Goal: Task Accomplishment & Management: Complete application form

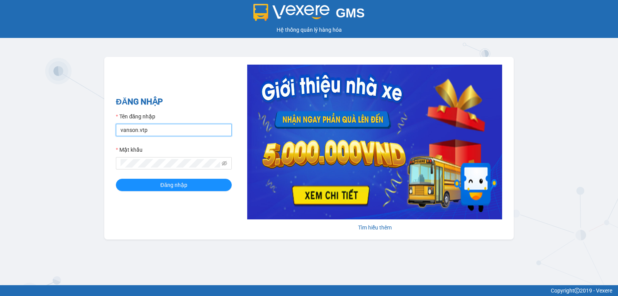
drag, startPoint x: 161, startPoint y: 129, endPoint x: 0, endPoint y: 112, distance: 162.4
click at [0, 140] on div "GMS Hệ thống quản lý hàng hóa ĐĂNG NHẬP Tên đăng nhập vanson.vtp Mật khẩu Đăng …" at bounding box center [309, 142] width 618 height 285
type input "t"
type input "congphat.vtp"
click at [0, 207] on div "GMS Hệ thống quản lý hàng hóa ĐĂNG NHẬP Tên đăng nhập congphat.vtp Mật khẩu Đăn…" at bounding box center [309, 142] width 618 height 285
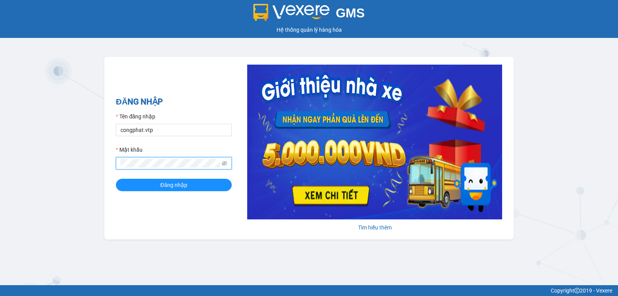
click at [116, 178] on button "Đăng nhập" at bounding box center [174, 184] width 116 height 12
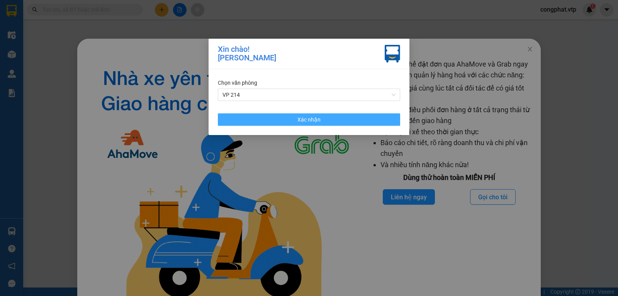
click at [307, 126] on button "Xác nhận" at bounding box center [309, 119] width 182 height 12
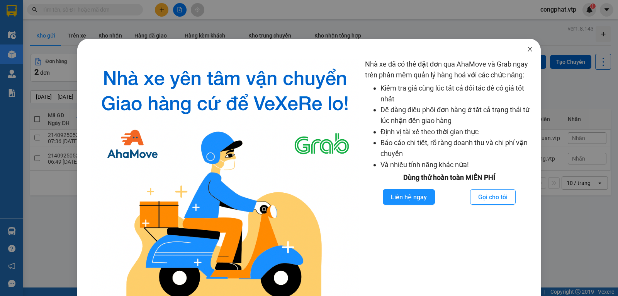
drag, startPoint x: 528, startPoint y: 50, endPoint x: 510, endPoint y: 46, distance: 18.6
click at [526, 51] on span "Close" at bounding box center [530, 50] width 22 height 22
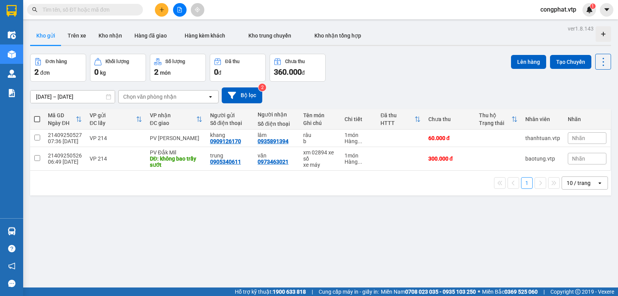
click at [551, 10] on span "congphat.vtp" at bounding box center [558, 10] width 48 height 10
click at [555, 19] on li "Đăng xuất" at bounding box center [558, 24] width 50 height 12
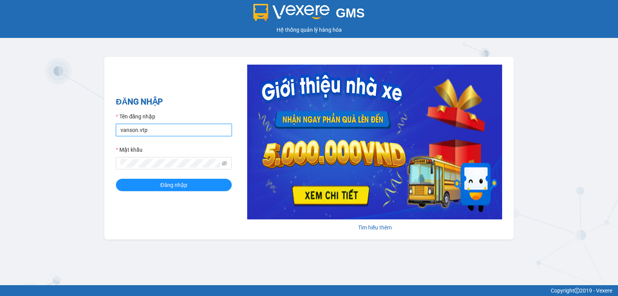
drag, startPoint x: 167, startPoint y: 132, endPoint x: 0, endPoint y: 148, distance: 167.6
click at [0, 149] on div "GMS Hệ thống quản lý hàng hóa ĐĂNG NHẬP Tên đăng nhập vanson.vtp Mật khẩu Đăng …" at bounding box center [309, 142] width 618 height 285
type input "congphat.vtp"
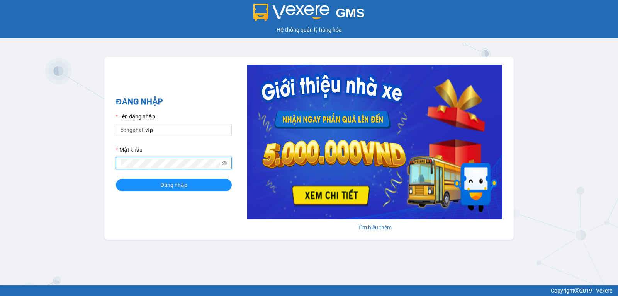
click at [16, 166] on div "GMS Hệ thống quản lý hàng hóa ĐĂNG NHẬP Tên đăng nhập congphat.vtp Mật khẩu Đăn…" at bounding box center [309, 142] width 618 height 285
click at [116, 178] on button "Đăng nhập" at bounding box center [174, 184] width 116 height 12
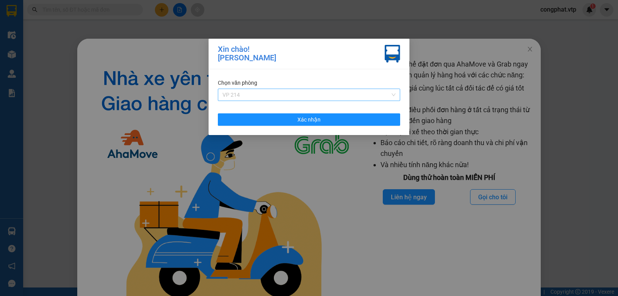
click at [264, 95] on span "VP 214" at bounding box center [309, 95] width 173 height 12
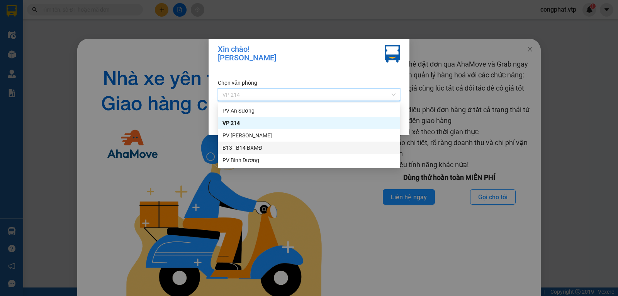
click at [264, 145] on div "B13 - B14 BXMĐ" at bounding box center [309, 147] width 173 height 8
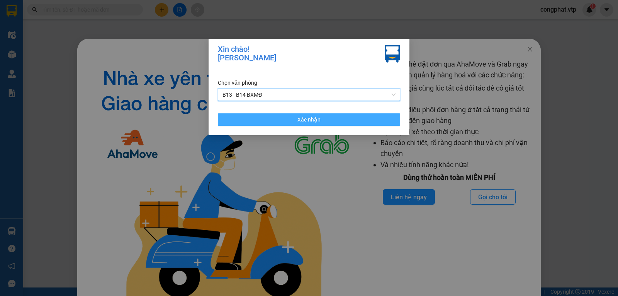
click at [277, 117] on button "Xác nhận" at bounding box center [309, 119] width 182 height 12
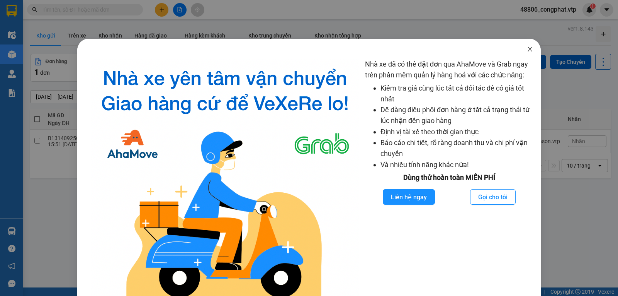
click at [528, 46] on span "Close" at bounding box center [530, 50] width 22 height 22
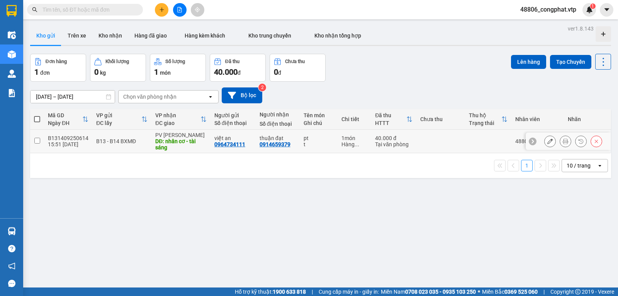
click at [125, 143] on div "B13 - B14 BXMĐ" at bounding box center [121, 141] width 51 height 6
checkbox input "true"
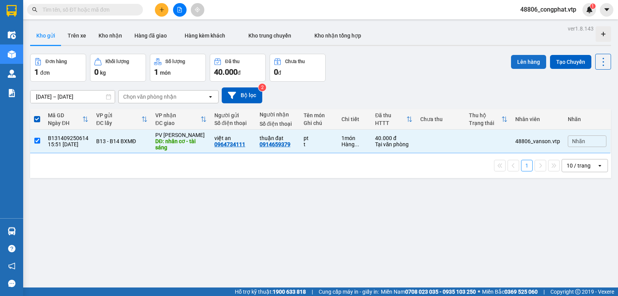
click at [533, 63] on button "Lên hàng" at bounding box center [528, 62] width 35 height 14
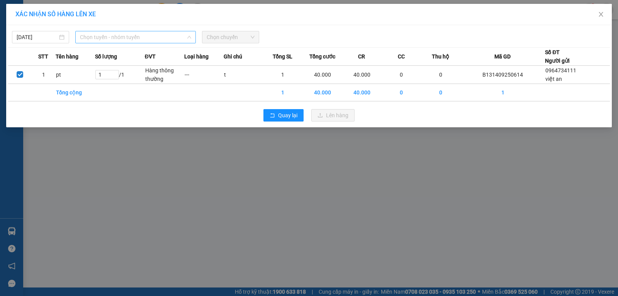
click at [181, 36] on span "Chọn tuyến - nhóm tuyến" at bounding box center [135, 37] width 111 height 12
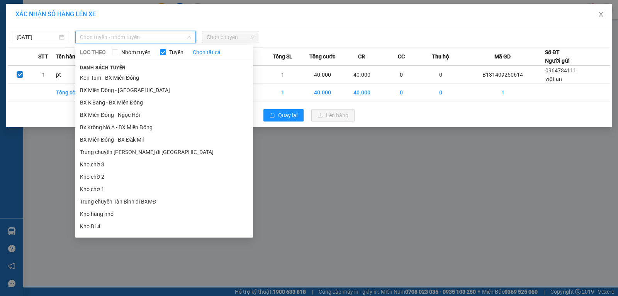
type input "j"
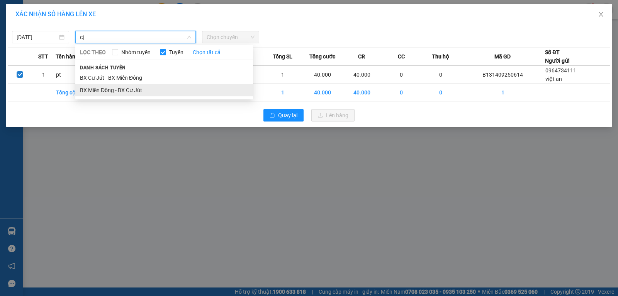
type input "cj"
click at [141, 91] on li "BX Miền Đông - BX Cư Jút" at bounding box center [164, 90] width 178 height 12
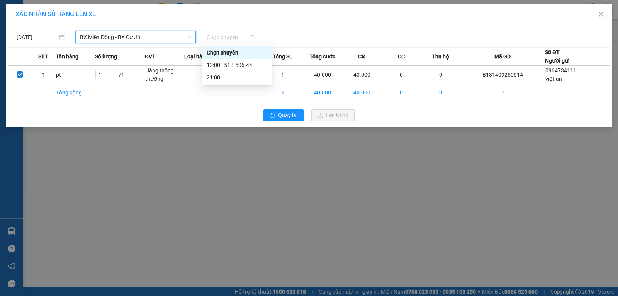
click at [231, 34] on span "Chọn chuyến" at bounding box center [231, 37] width 48 height 12
click at [146, 39] on span "BX Miền Đông - BX Cư Jút" at bounding box center [135, 37] width 111 height 12
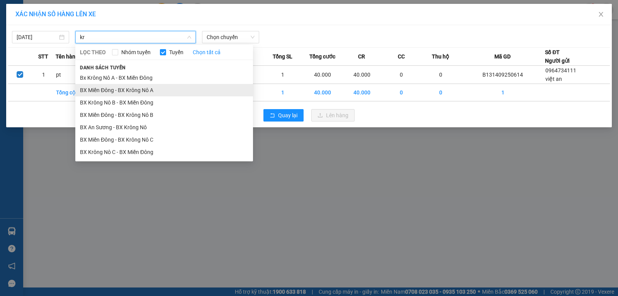
type input "kr"
click at [132, 93] on li "BX Miền Đông - BX Krông Nô A" at bounding box center [164, 90] width 178 height 12
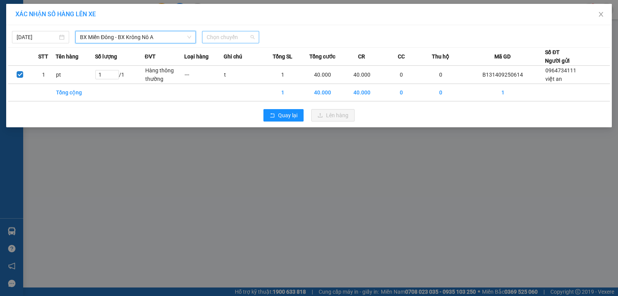
drag, startPoint x: 236, startPoint y: 40, endPoint x: 242, endPoint y: 42, distance: 6.5
click at [237, 40] on span "Chọn chuyến" at bounding box center [231, 37] width 48 height 12
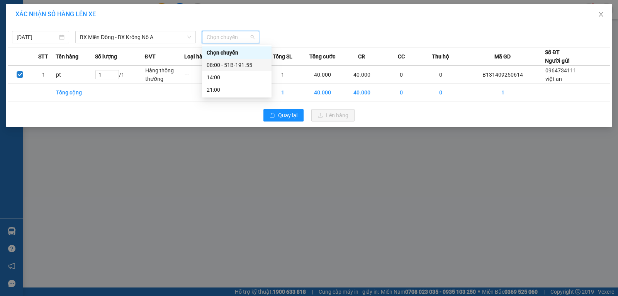
click at [235, 61] on div "08:00 - 51B-191.55" at bounding box center [237, 65] width 60 height 8
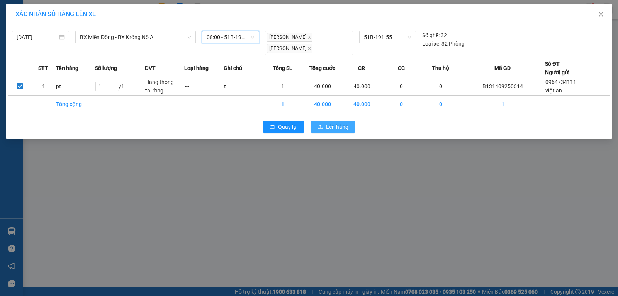
click at [324, 121] on button "Lên hàng" at bounding box center [332, 127] width 43 height 12
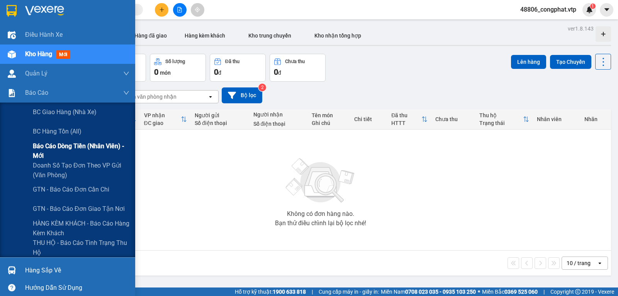
click at [59, 153] on span "Báo cáo dòng tiền (nhân viên) - mới" at bounding box center [81, 150] width 97 height 19
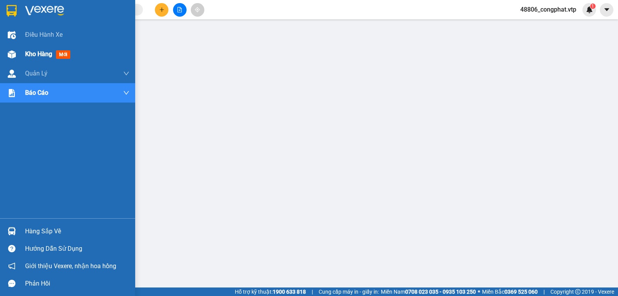
click at [19, 56] on div "Kho hàng mới" at bounding box center [67, 53] width 135 height 19
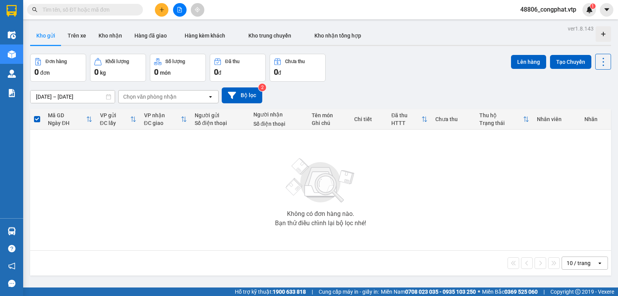
click at [178, 9] on icon "file-add" at bounding box center [179, 9] width 5 height 5
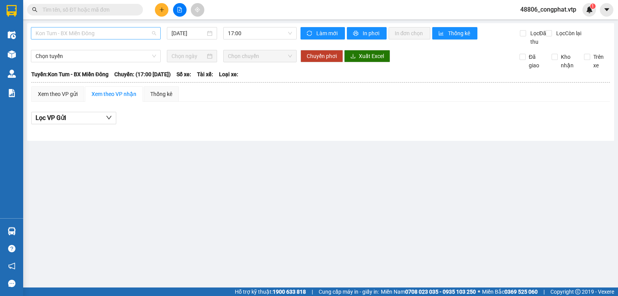
click at [123, 30] on span "Kon Tum - BX Miền Đông" at bounding box center [96, 33] width 121 height 12
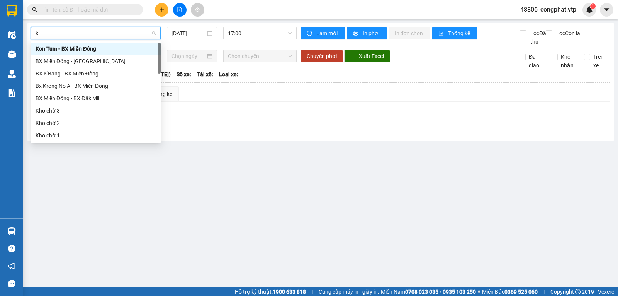
type input "kr"
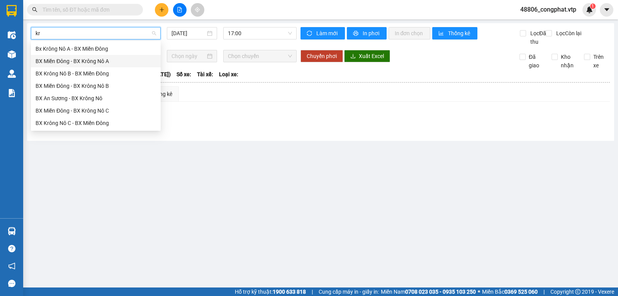
click at [124, 62] on div "BX Miền Đông - BX Krông Nô A" at bounding box center [96, 61] width 121 height 8
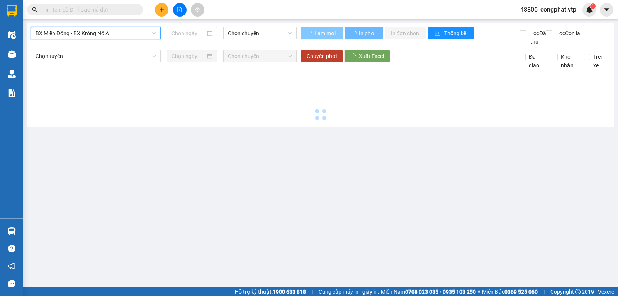
type input "14/09/2025"
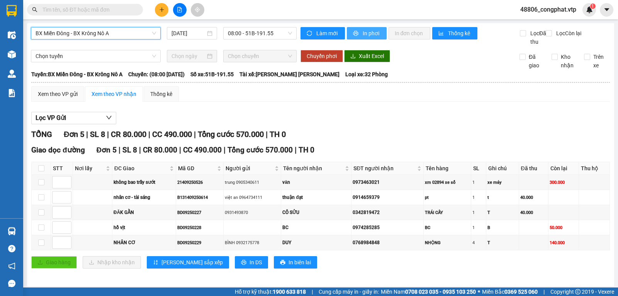
click at [363, 32] on span "In phơi" at bounding box center [372, 33] width 18 height 8
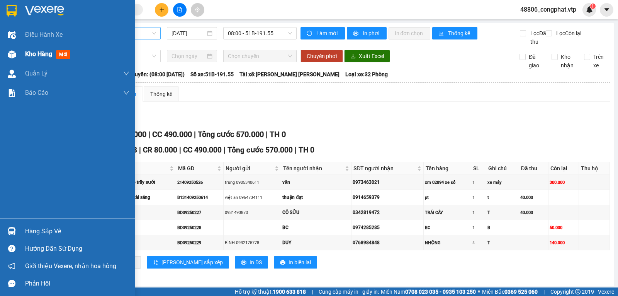
click at [23, 58] on div "Kho hàng mới" at bounding box center [67, 53] width 135 height 19
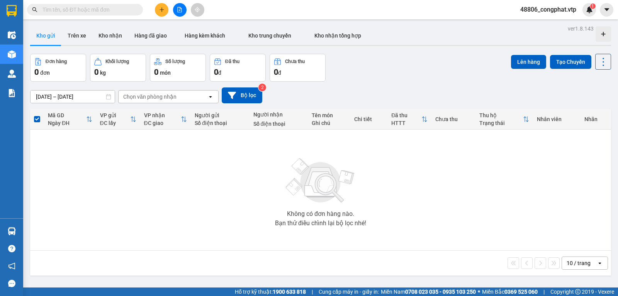
click at [549, 9] on span "48806_congphat.vtp" at bounding box center [548, 10] width 68 height 10
click at [338, 129] on tr "Mã GD Ngày ĐH VP gửi ĐC lấy VP nhận ĐC giao Người gửi Số điện thoại Người nhận …" at bounding box center [320, 119] width 581 height 20
click at [246, 95] on button "Bộ lọc" at bounding box center [242, 95] width 41 height 16
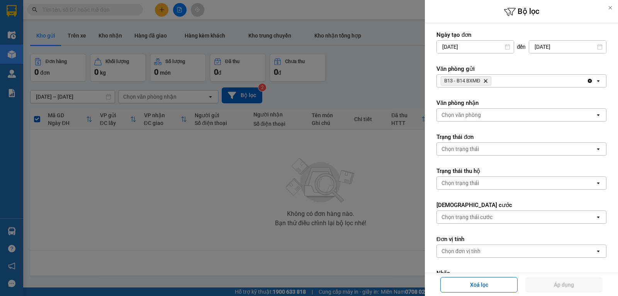
click at [486, 82] on icon "Delete" at bounding box center [485, 80] width 5 height 5
click at [486, 82] on div "B13 - B14 BXMĐ Delete" at bounding box center [512, 81] width 150 height 12
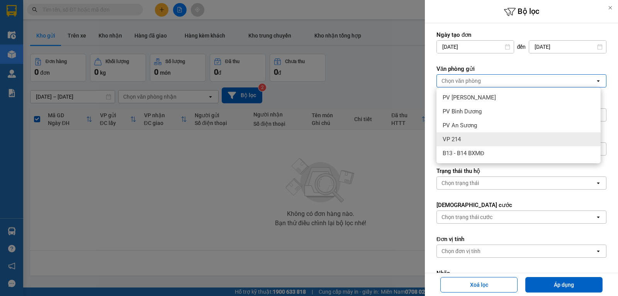
click at [465, 135] on div "VP 214" at bounding box center [519, 139] width 164 height 14
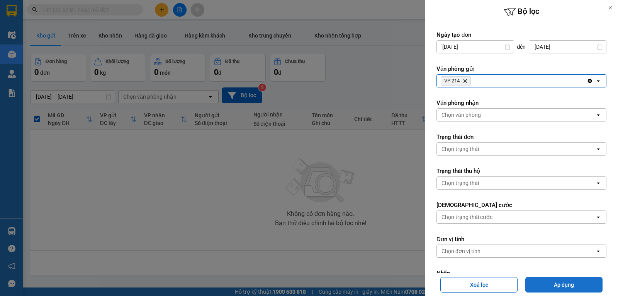
click at [554, 279] on button "Áp dụng" at bounding box center [563, 284] width 77 height 15
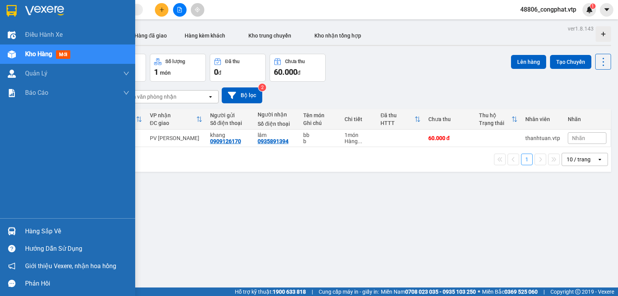
drag, startPoint x: 25, startPoint y: 60, endPoint x: 32, endPoint y: 60, distance: 6.2
click at [26, 60] on div "Kho hàng mới" at bounding box center [77, 53] width 104 height 19
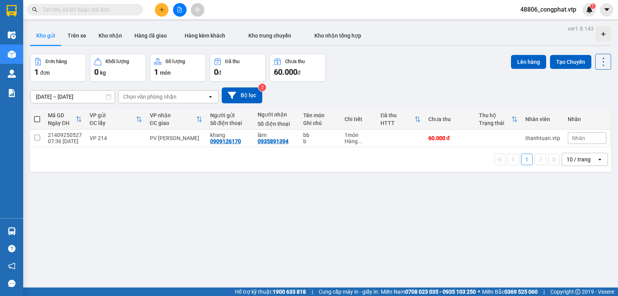
click at [561, 9] on span "48806_congphat.vtp" at bounding box center [548, 10] width 68 height 10
drag, startPoint x: 323, startPoint y: 73, endPoint x: 301, endPoint y: 82, distance: 23.5
click at [307, 80] on button "Chưa thu 60.000 đ" at bounding box center [298, 68] width 56 height 28
click at [176, 7] on button at bounding box center [180, 10] width 14 height 14
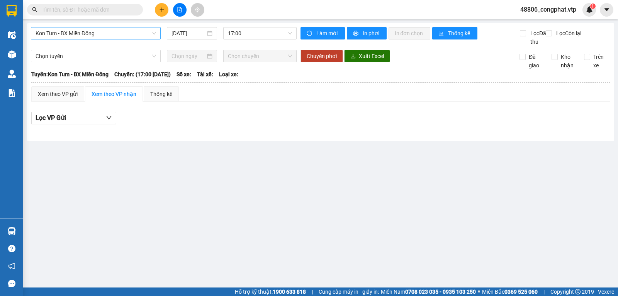
click at [77, 37] on span "Kon Tum - BX Miền Đông" at bounding box center [96, 33] width 121 height 12
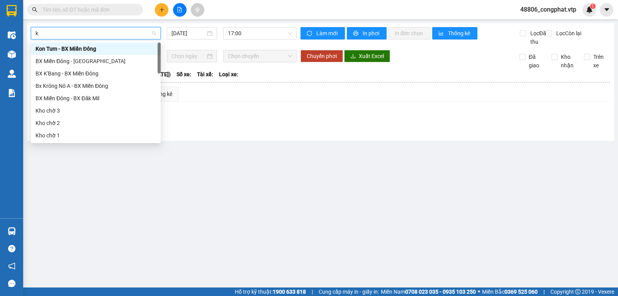
type input "kr"
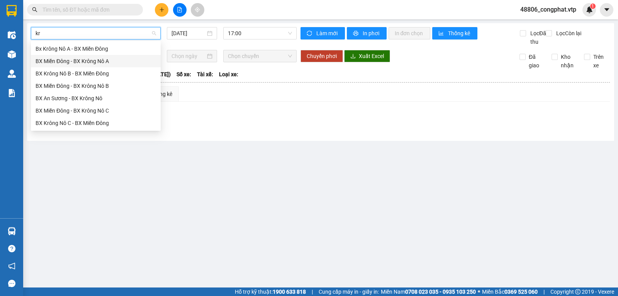
click at [141, 61] on div "BX Miền Đông - BX Krông Nô A" at bounding box center [96, 61] width 121 height 8
type input "14/09/2025"
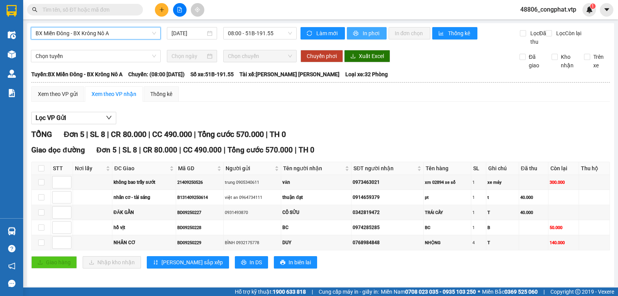
click at [376, 32] on span "In phơi" at bounding box center [372, 33] width 18 height 8
click at [363, 30] on span "In phơi" at bounding box center [372, 33] width 18 height 8
click at [353, 36] on span "printer" at bounding box center [356, 34] width 7 height 6
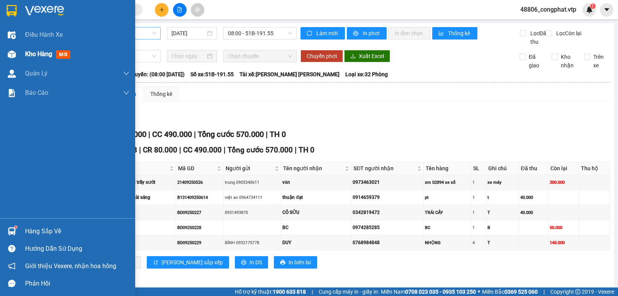
click at [22, 52] on div "Kho hàng mới" at bounding box center [67, 53] width 135 height 19
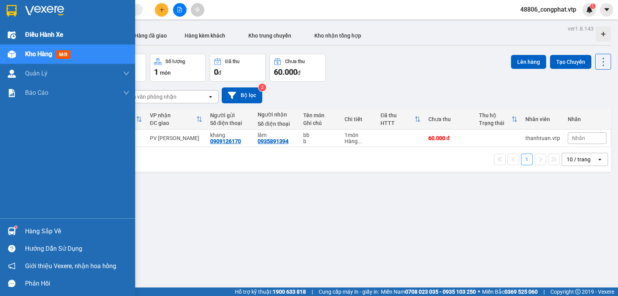
click at [24, 37] on div "Điều hành xe" at bounding box center [67, 34] width 135 height 19
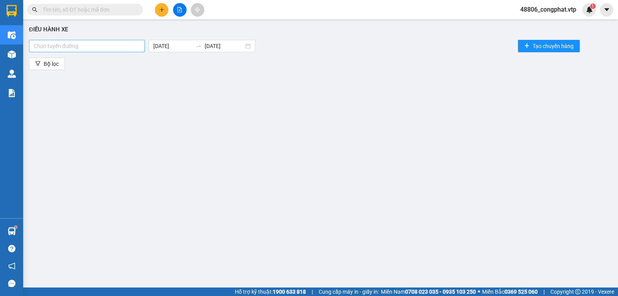
click at [122, 49] on div at bounding box center [87, 45] width 112 height 9
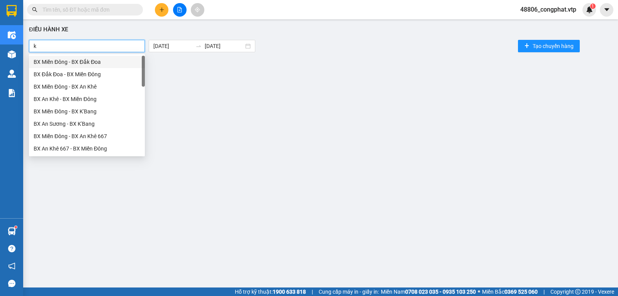
type input "kr"
click at [113, 73] on div "BX Miền Đông - BX Krông Nô A" at bounding box center [87, 74] width 107 height 8
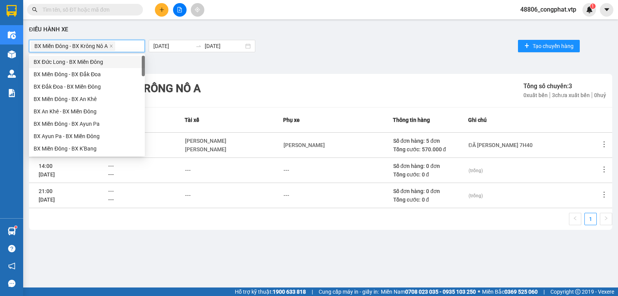
click at [471, 92] on div "BX Miền Đông - BX Krông Nô A Tổng số chuyến: 3 0 xuất bến 3 chưa xuất bến 0 huỷ" at bounding box center [320, 90] width 583 height 33
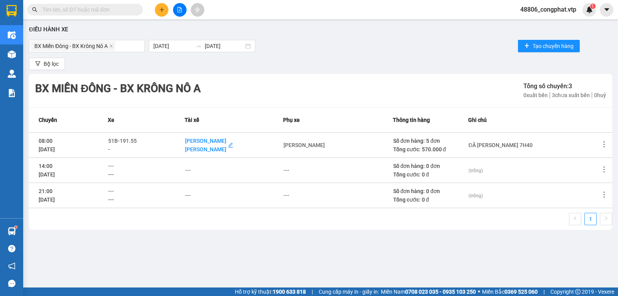
click at [221, 149] on div "Kim Thanh Tăng" at bounding box center [205, 149] width 41 height 8
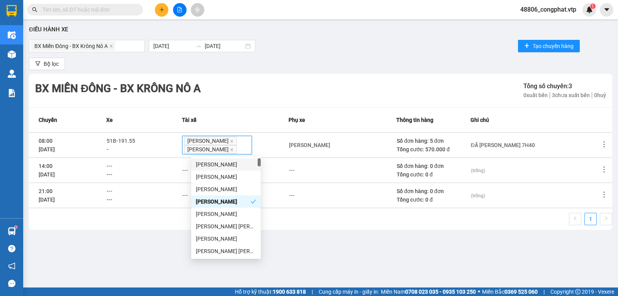
click at [279, 150] on div "Lê Văn Tuấn Kim Thanh Tăng" at bounding box center [235, 145] width 106 height 19
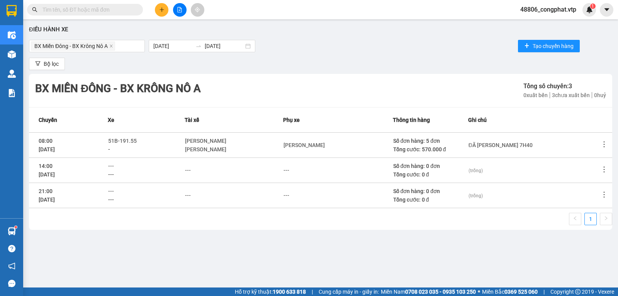
click at [374, 149] on div "Đoàn Nguyên Hậu" at bounding box center [338, 145] width 109 height 8
click at [338, 149] on div "Đoàn Nguyên Hậu" at bounding box center [338, 145] width 109 height 8
click at [312, 144] on div "Đoàn Nguyên Hậu" at bounding box center [304, 145] width 41 height 8
click at [264, 144] on div "Lê Văn Tuấn Kim Thanh Tăng" at bounding box center [230, 144] width 97 height 17
click at [161, 8] on icon "plus" at bounding box center [161, 9] width 5 height 5
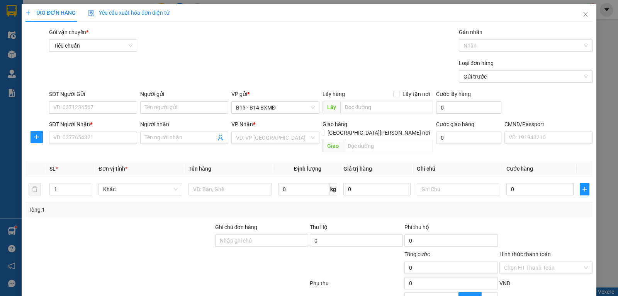
drag, startPoint x: 112, startPoint y: 126, endPoint x: 109, endPoint y: 128, distance: 4.1
click at [110, 127] on div "SĐT Người Nhận *" at bounding box center [93, 124] width 88 height 8
click at [110, 131] on input "SĐT Người Nhận *" at bounding box center [93, 137] width 88 height 12
click at [100, 141] on input "SĐT Người Nhận *" at bounding box center [93, 137] width 88 height 12
click at [78, 106] on input "SĐT Người Gửi" at bounding box center [93, 107] width 88 height 12
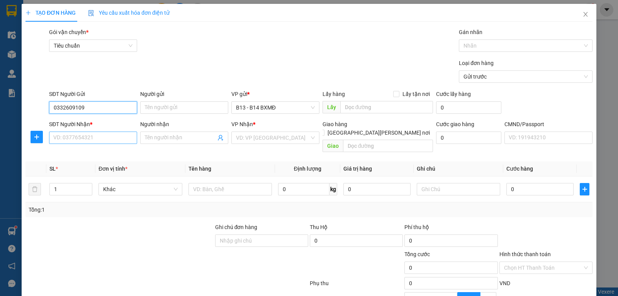
type input "0332609109"
click at [99, 139] on input "SĐT Người Nhận *" at bounding box center [93, 137] width 88 height 12
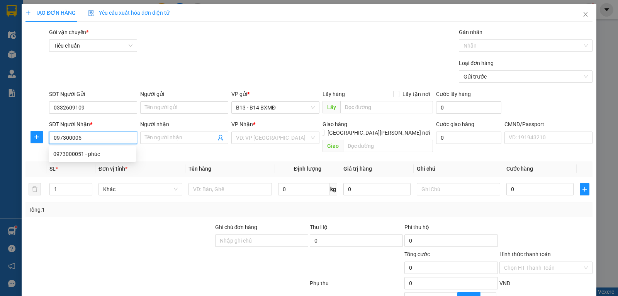
type input "0973000051"
click at [105, 159] on div "0973000051 - phúc" at bounding box center [92, 154] width 87 height 12
type input "phúc"
type input "ĐĂK MÂM"
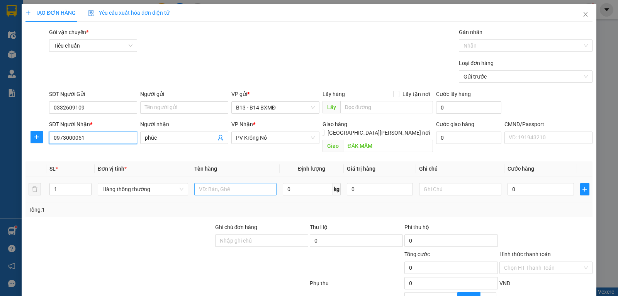
type input "0973000051"
click at [225, 183] on input "text" at bounding box center [235, 189] width 82 height 12
type input "c"
type input "nẹp nhôm"
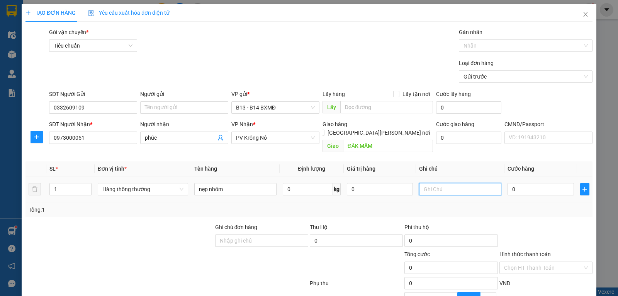
click at [458, 183] on input "text" at bounding box center [460, 189] width 82 height 12
type input "cây"
click at [544, 183] on input "0" at bounding box center [541, 189] width 66 height 12
type input "3"
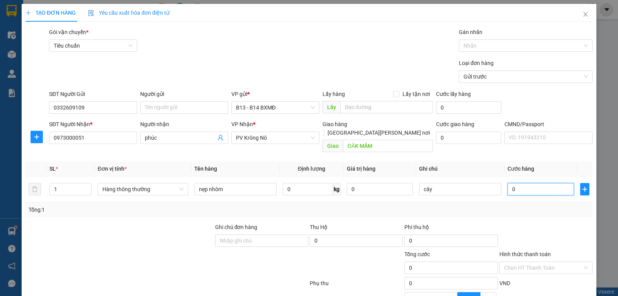
type input "3"
type input "30"
type input "300"
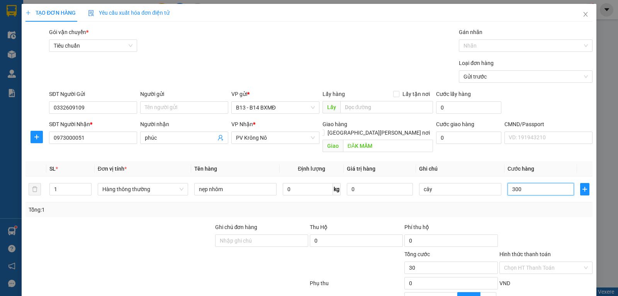
type input "300"
type input "3.000"
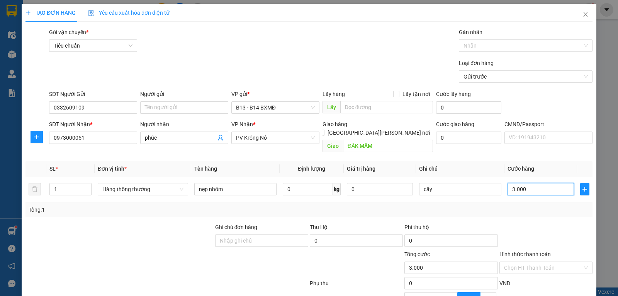
type input "30.000"
type input "300.000"
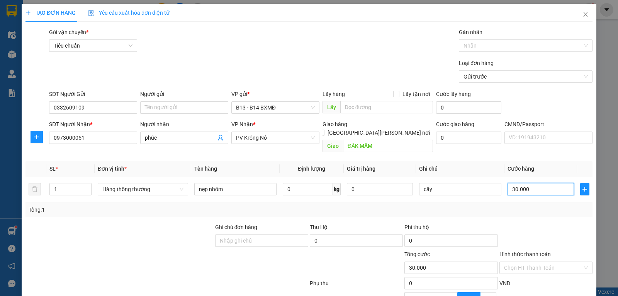
type input "300.000"
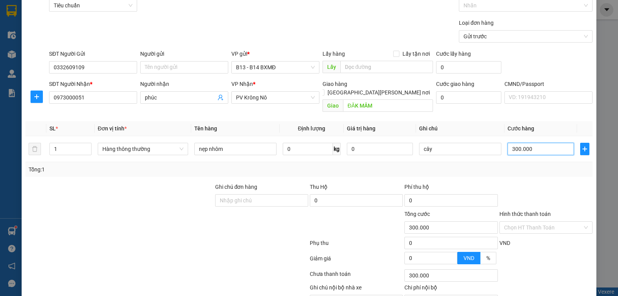
scroll to position [78, 0]
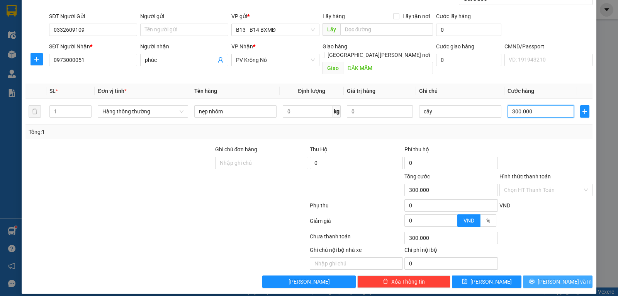
type input "300.000"
click at [562, 277] on span "Lưu và In" at bounding box center [565, 281] width 54 height 8
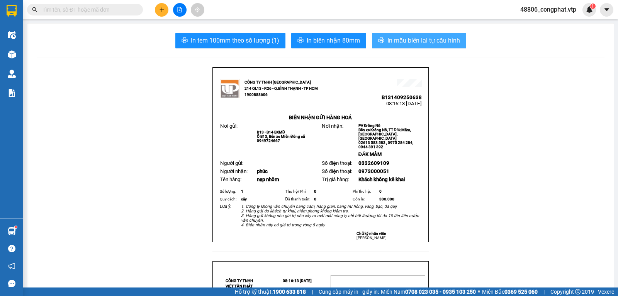
click at [407, 40] on span "In mẫu biên lai tự cấu hình" at bounding box center [423, 41] width 73 height 10
click at [401, 42] on span "In mẫu biên lai tự cấu hình" at bounding box center [423, 41] width 73 height 10
click at [163, 3] on button at bounding box center [162, 10] width 14 height 14
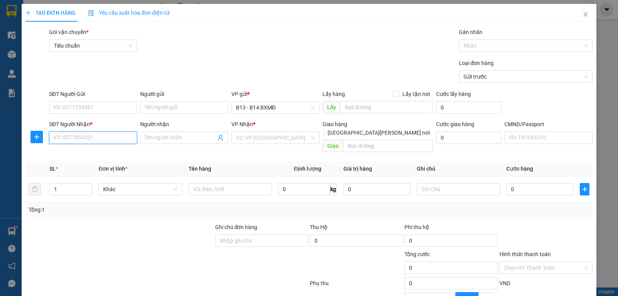
click at [77, 136] on input "SĐT Người Nhận *" at bounding box center [93, 137] width 88 height 12
type input "0782701573"
click at [110, 154] on div "0782701573 - THƯƠNG" at bounding box center [92, 153] width 78 height 8
type input "THƯƠNG"
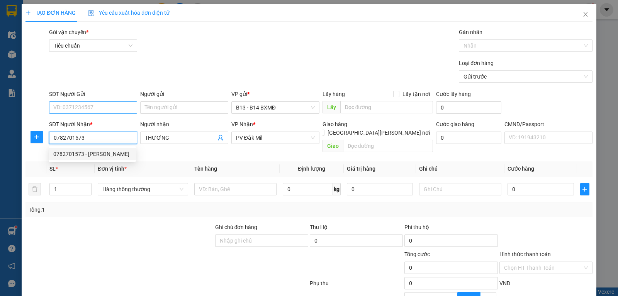
type input "0782701573"
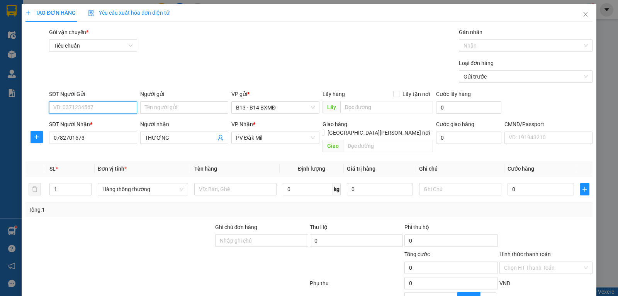
click at [109, 105] on input "SĐT Người Gửi" at bounding box center [93, 107] width 88 height 12
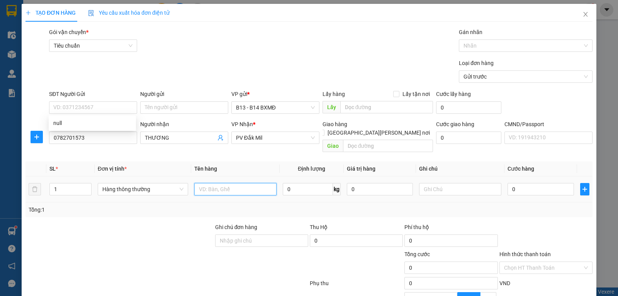
click at [209, 183] on input "text" at bounding box center [235, 189] width 82 height 12
type input "lạnh"
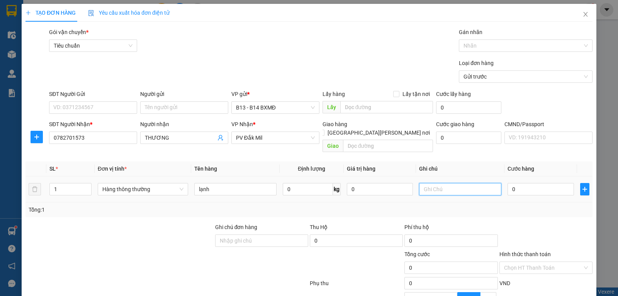
click at [437, 183] on input "text" at bounding box center [460, 189] width 82 height 12
type input "tx"
click at [522, 186] on input "0" at bounding box center [541, 189] width 66 height 12
type input "5"
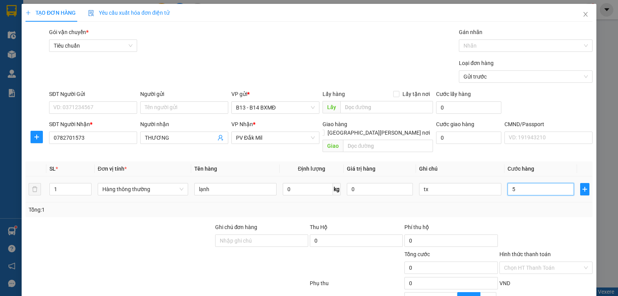
type input "5"
type input "50"
type input "500"
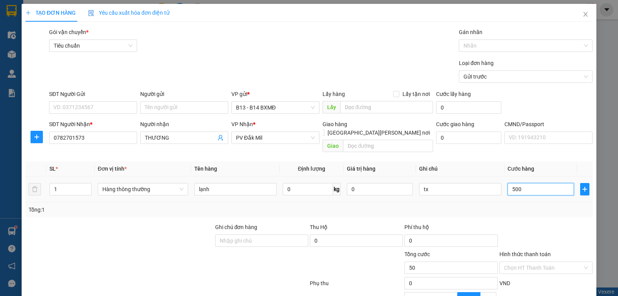
type input "500"
type input "5.000"
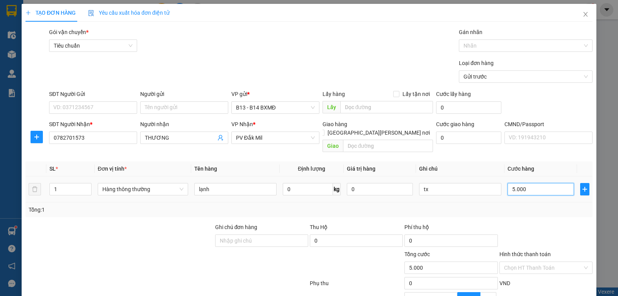
type input "50.000"
click at [112, 105] on input "SĐT Người Gửi" at bounding box center [93, 107] width 88 height 12
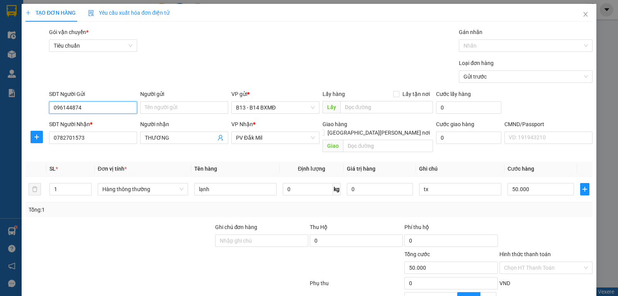
type input "0961448744"
click at [110, 120] on div "0961448744 - việt" at bounding box center [92, 123] width 78 height 8
type input "việt"
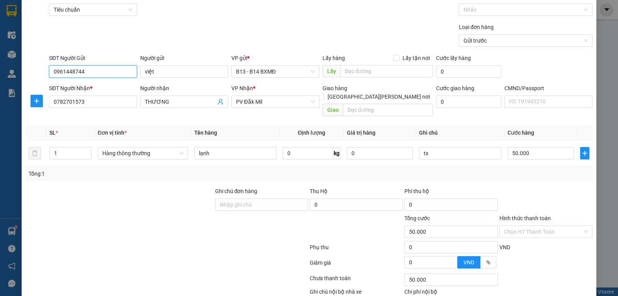
scroll to position [78, 0]
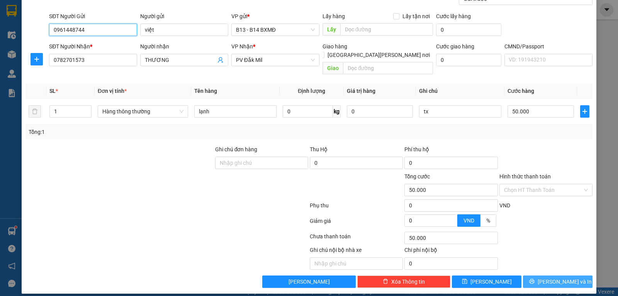
type input "0961448744"
click at [552, 275] on button "Lưu và In" at bounding box center [558, 281] width 70 height 12
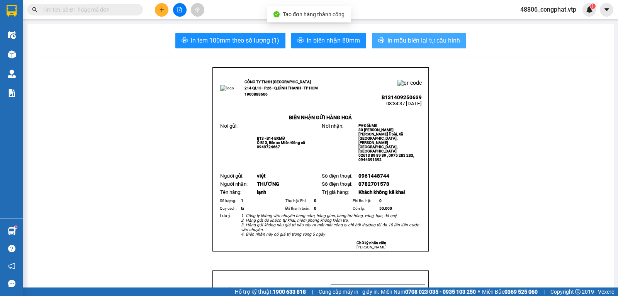
click at [431, 37] on span "In mẫu biên lai tự cấu hình" at bounding box center [423, 41] width 73 height 10
